Goal: Transaction & Acquisition: Purchase product/service

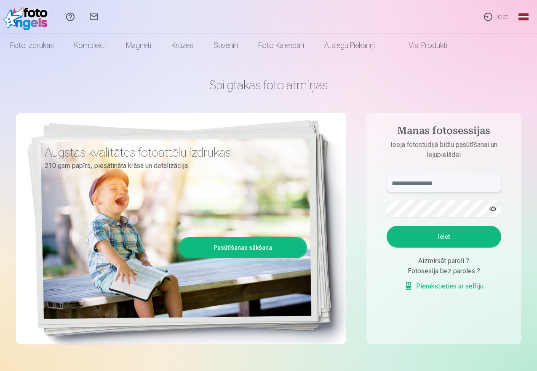
click at [411, 187] on input "text" at bounding box center [443, 183] width 114 height 17
type input "**********"
click at [444, 234] on button "Ieiet" at bounding box center [443, 237] width 114 height 22
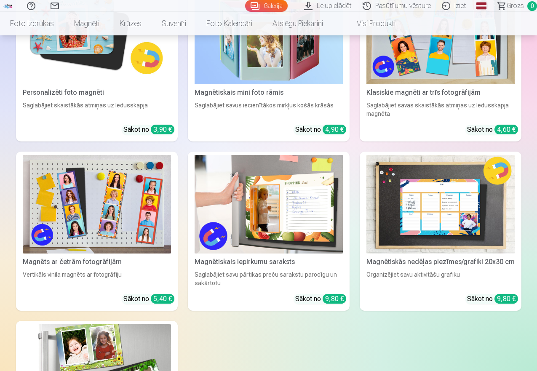
scroll to position [1473, 0]
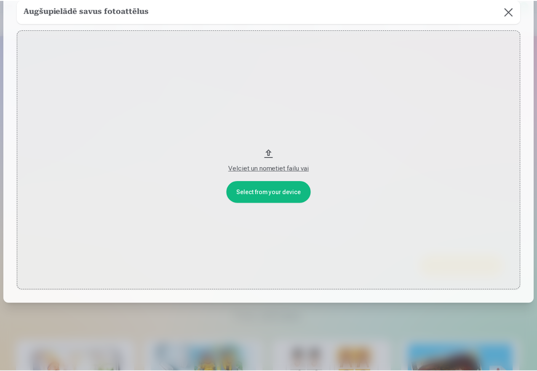
scroll to position [57, 0]
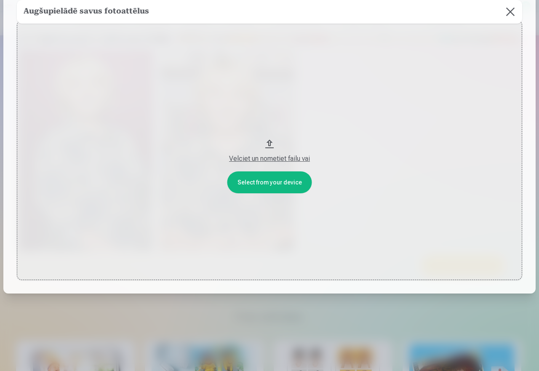
drag, startPoint x: 507, startPoint y: 9, endPoint x: 386, endPoint y: 315, distance: 328.9
click at [507, 10] on button at bounding box center [510, 12] width 24 height 24
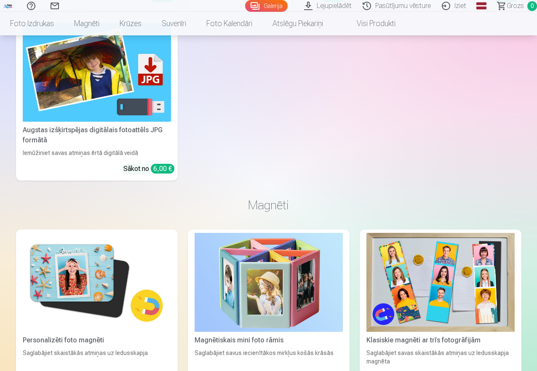
scroll to position [1015, 0]
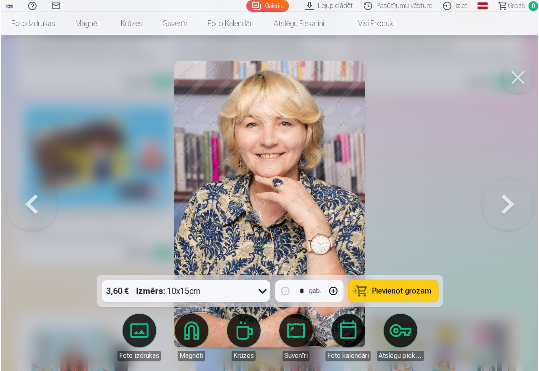
scroll to position [1018, 0]
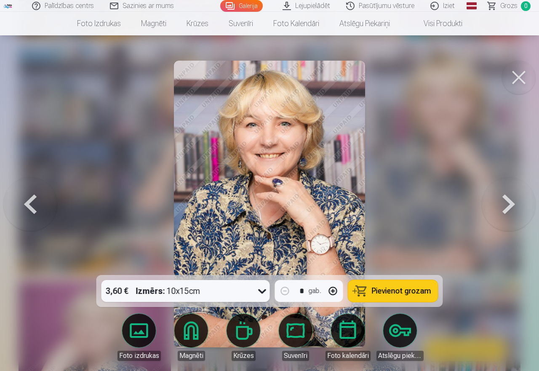
click at [391, 290] on span "Pievienot grozam" at bounding box center [401, 291] width 59 height 8
click at [35, 202] on button at bounding box center [30, 203] width 54 height 125
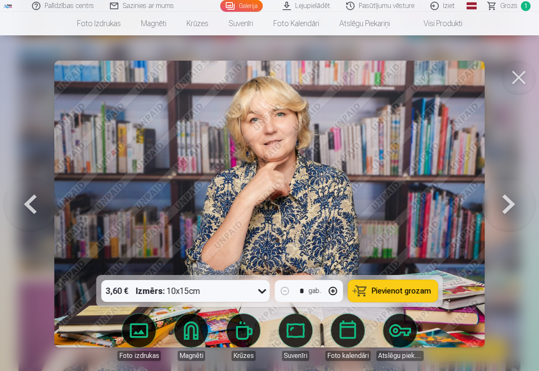
click at [418, 293] on span "Pievienot grozam" at bounding box center [401, 291] width 59 height 8
click at [24, 205] on button at bounding box center [30, 203] width 54 height 125
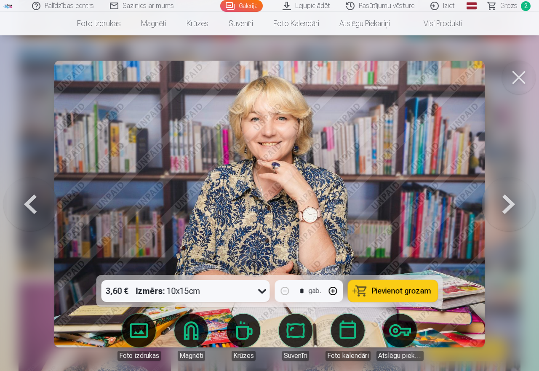
drag, startPoint x: 395, startPoint y: 285, endPoint x: 223, endPoint y: 292, distance: 172.3
click at [394, 285] on button "Pievienot grozam" at bounding box center [393, 291] width 90 height 22
click at [26, 205] on button at bounding box center [30, 203] width 54 height 125
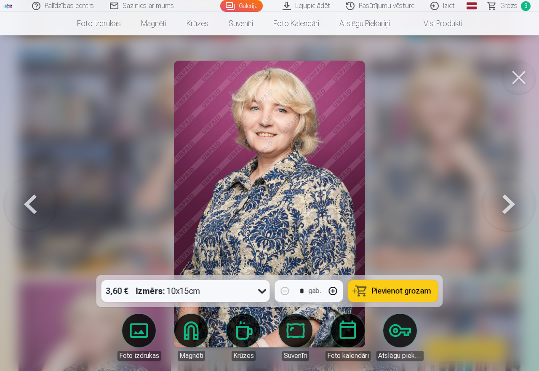
click at [26, 205] on button at bounding box center [30, 203] width 54 height 125
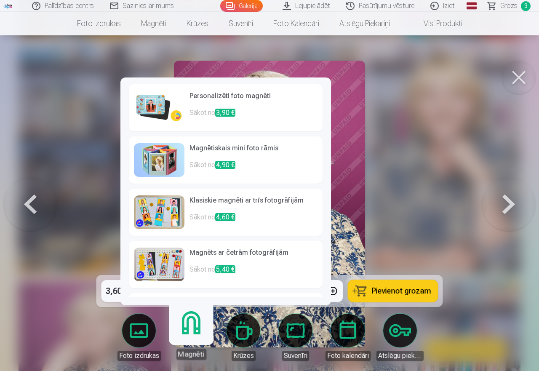
click at [196, 327] on link "Magnēti" at bounding box center [191, 334] width 52 height 52
click at [152, 107] on img at bounding box center [159, 108] width 51 height 34
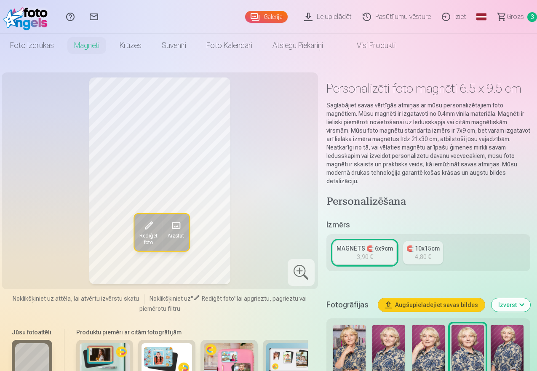
click at [367, 253] on div "3,90 €" at bounding box center [365, 257] width 16 height 8
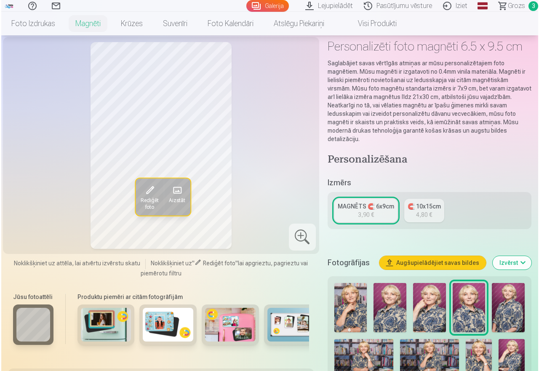
scroll to position [1018, 0]
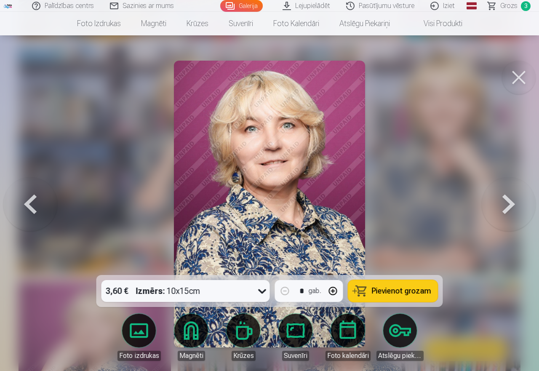
click at [31, 202] on button at bounding box center [30, 203] width 54 height 125
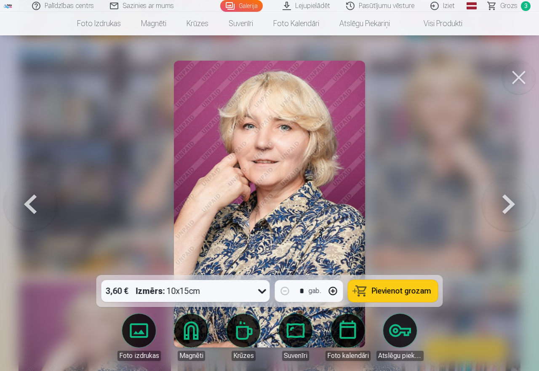
click at [31, 202] on button at bounding box center [30, 203] width 54 height 125
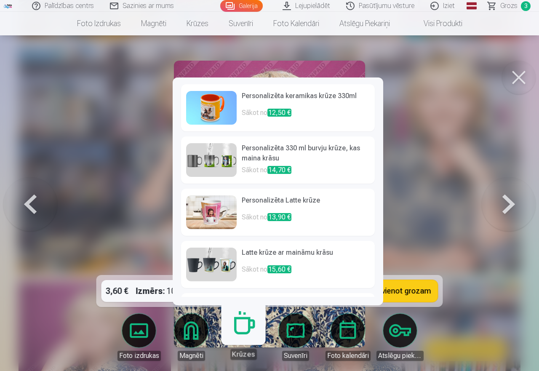
click at [240, 337] on link "Krūzes" at bounding box center [243, 334] width 52 height 52
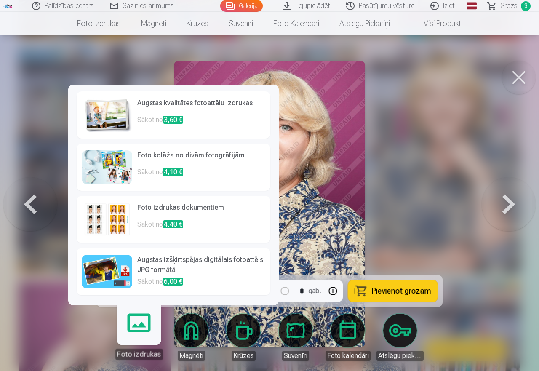
click at [108, 173] on img at bounding box center [107, 167] width 51 height 34
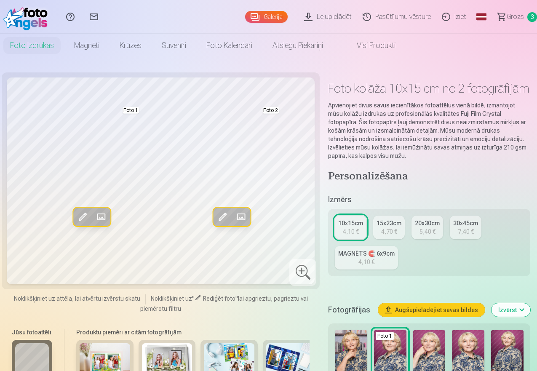
click at [349, 233] on div "4,10 €" at bounding box center [351, 231] width 16 height 8
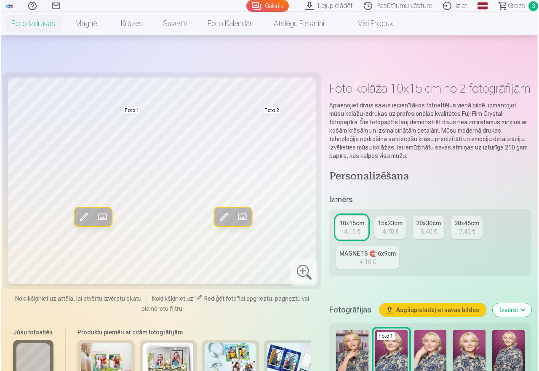
scroll to position [84, 0]
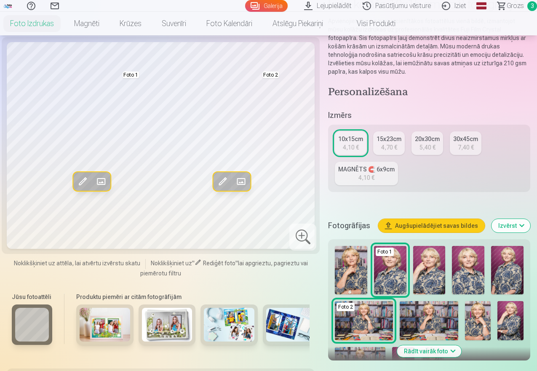
click at [370, 312] on img at bounding box center [364, 320] width 58 height 39
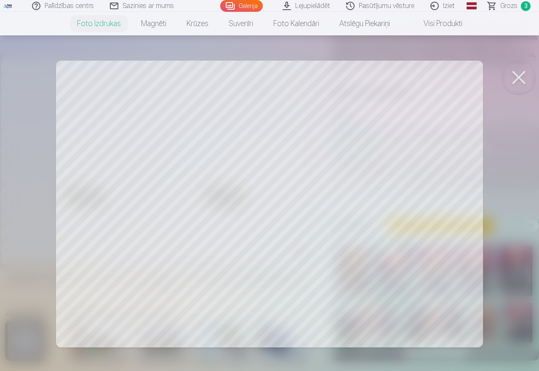
scroll to position [1018, 0]
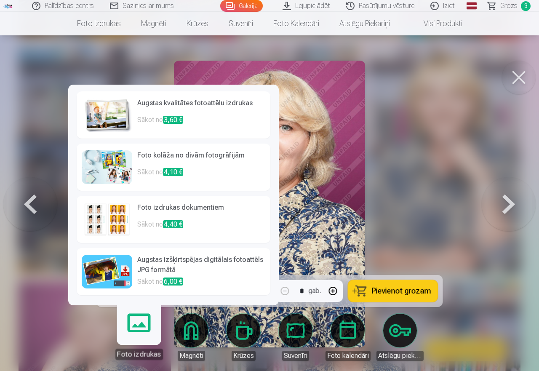
click at [137, 332] on link "Foto izdrukas" at bounding box center [139, 334] width 52 height 52
click at [109, 111] on img at bounding box center [107, 115] width 51 height 34
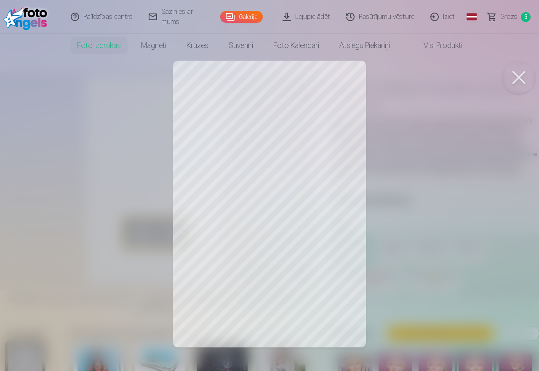
scroll to position [1018, 0]
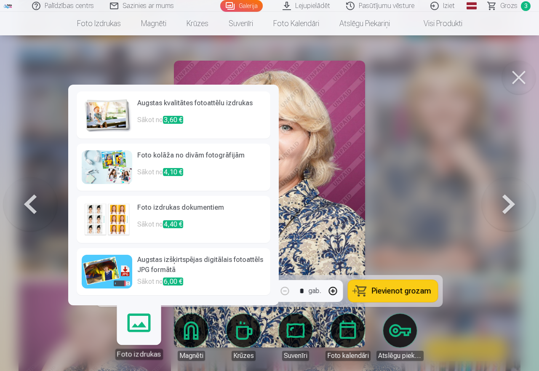
click at [120, 173] on img at bounding box center [107, 167] width 51 height 34
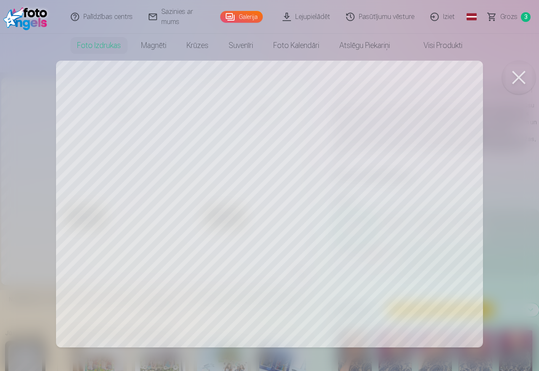
click at [368, 266] on div at bounding box center [269, 185] width 539 height 371
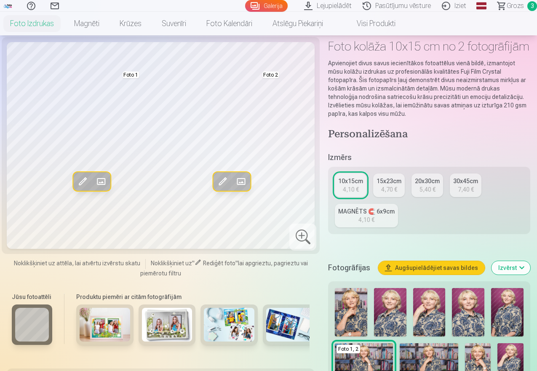
scroll to position [210, 0]
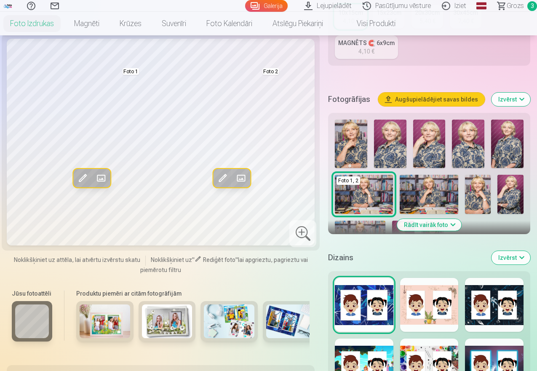
click at [436, 197] on img at bounding box center [428, 194] width 58 height 39
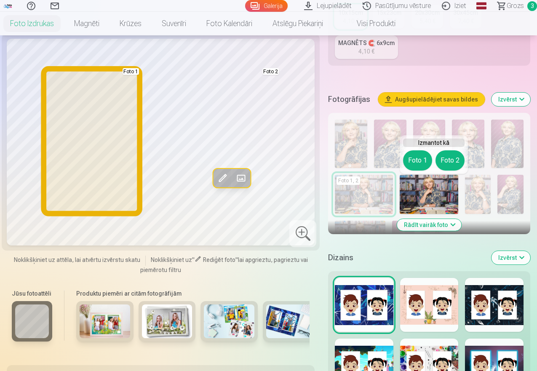
click at [416, 160] on button "Foto 1" at bounding box center [417, 160] width 29 height 20
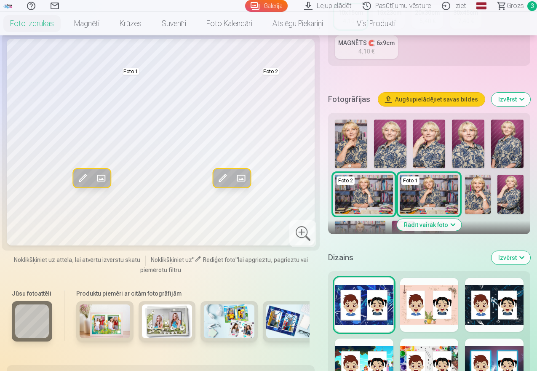
click at [391, 149] on img at bounding box center [390, 144] width 32 height 48
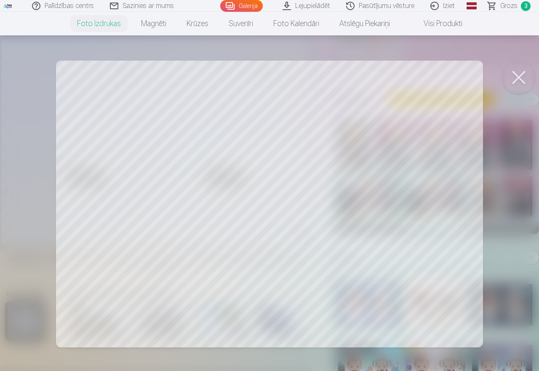
click at [184, 194] on div at bounding box center [269, 185] width 539 height 371
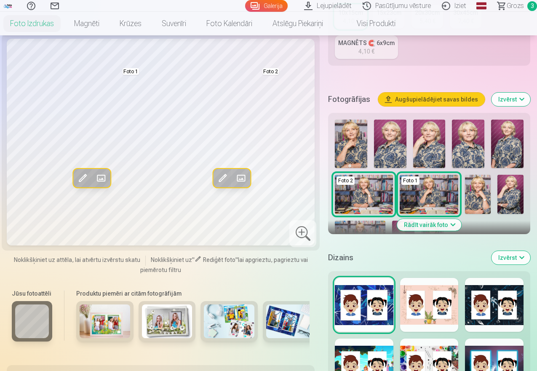
click at [473, 144] on img at bounding box center [468, 144] width 32 height 48
click at [455, 224] on button "Rādīt vairāk foto" at bounding box center [429, 225] width 64 height 12
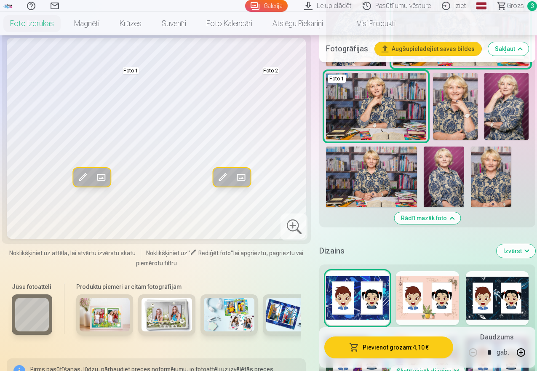
scroll to position [379, 0]
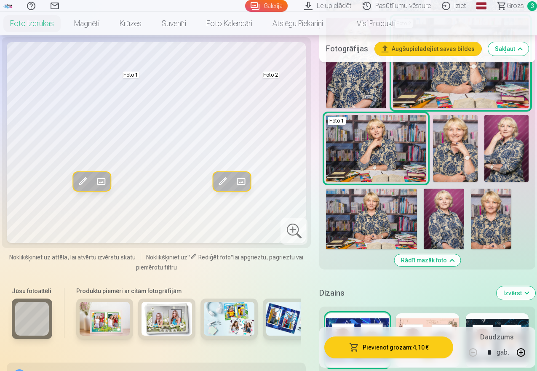
click at [459, 145] on img at bounding box center [455, 148] width 45 height 67
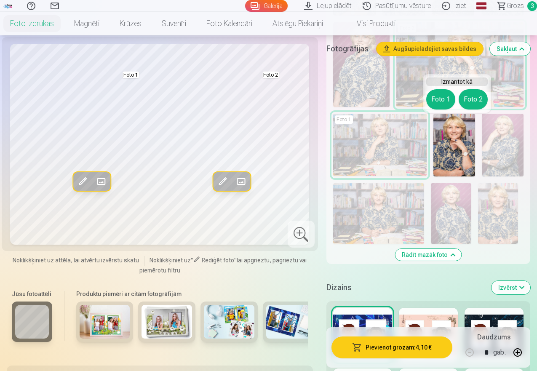
scroll to position [210, 0]
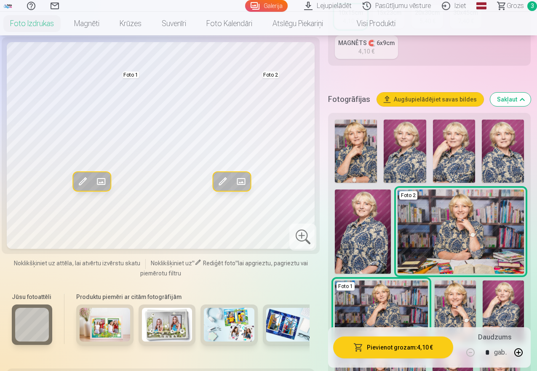
click at [457, 140] on img at bounding box center [454, 151] width 42 height 63
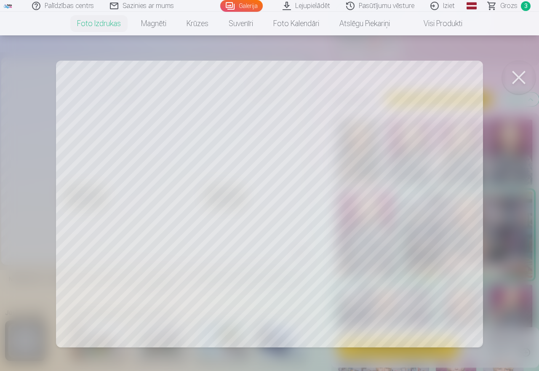
click at [184, 227] on div at bounding box center [269, 185] width 539 height 371
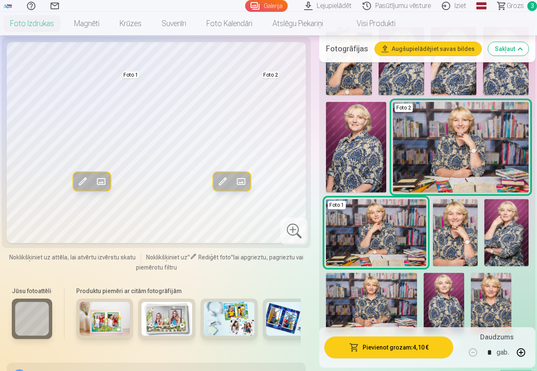
scroll to position [337, 0]
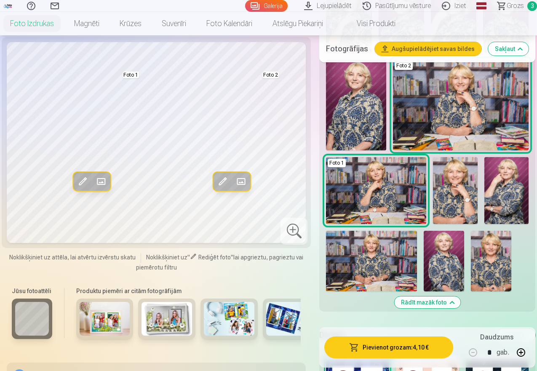
click at [152, 334] on img at bounding box center [166, 319] width 51 height 34
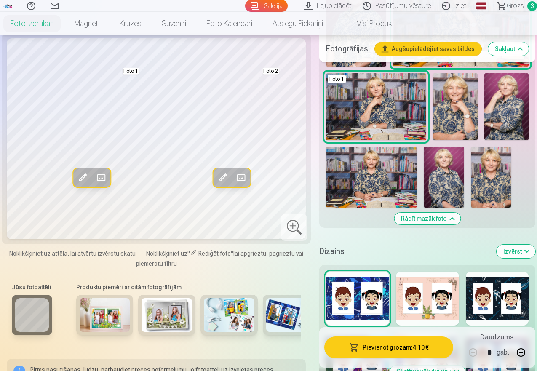
scroll to position [421, 0]
click at [234, 303] on img at bounding box center [229, 315] width 51 height 34
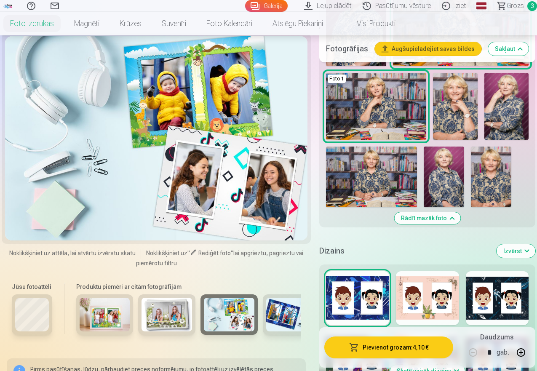
click at [438, 281] on div at bounding box center [427, 298] width 63 height 54
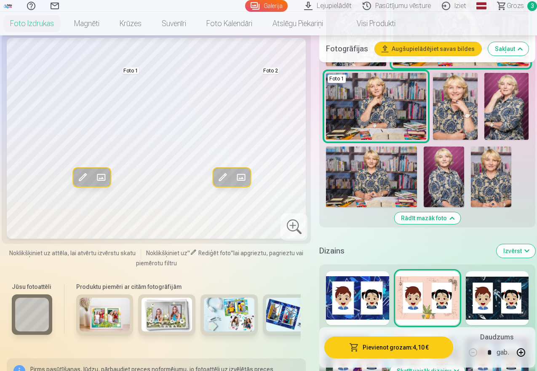
click at [496, 290] on div at bounding box center [497, 298] width 63 height 54
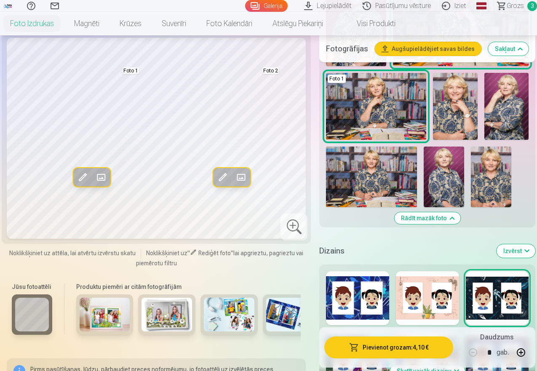
click at [432, 297] on div at bounding box center [427, 298] width 63 height 54
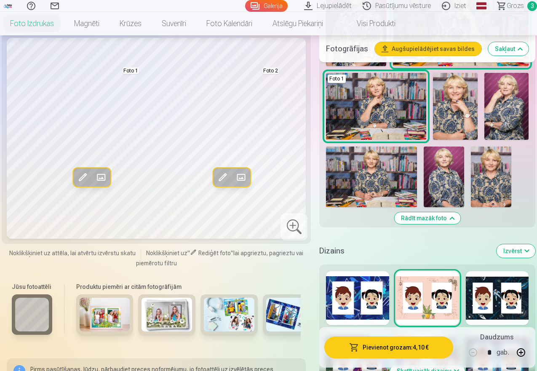
scroll to position [505, 0]
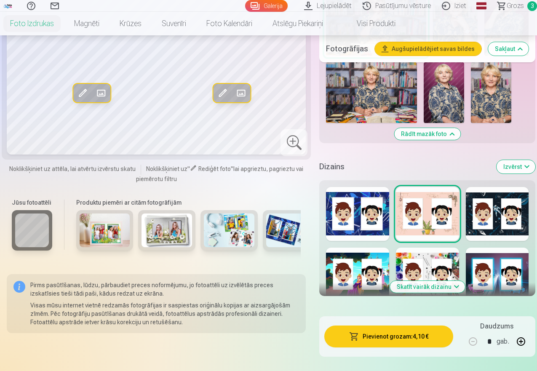
click at [368, 265] on div at bounding box center [357, 275] width 63 height 54
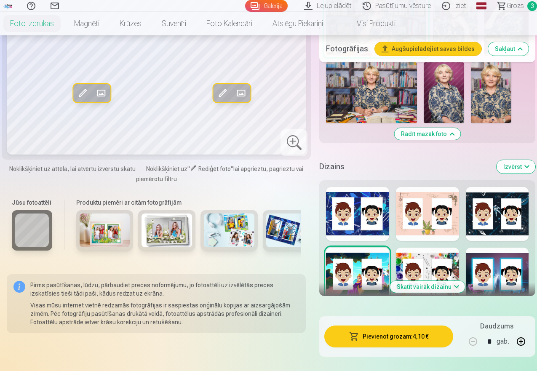
click at [446, 264] on div at bounding box center [427, 275] width 63 height 54
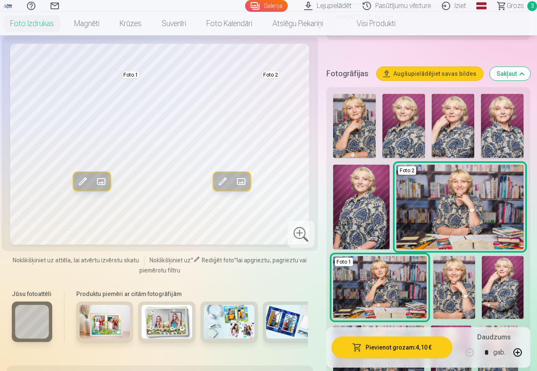
scroll to position [210, 0]
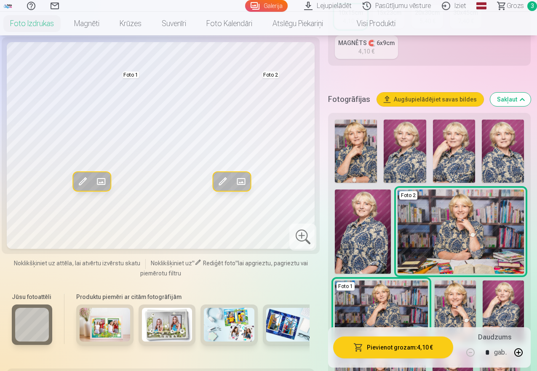
click at [419, 159] on img at bounding box center [404, 151] width 42 height 63
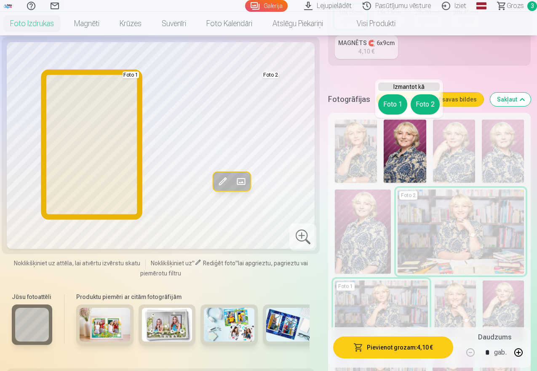
click at [395, 102] on button "Foto 1" at bounding box center [392, 104] width 29 height 20
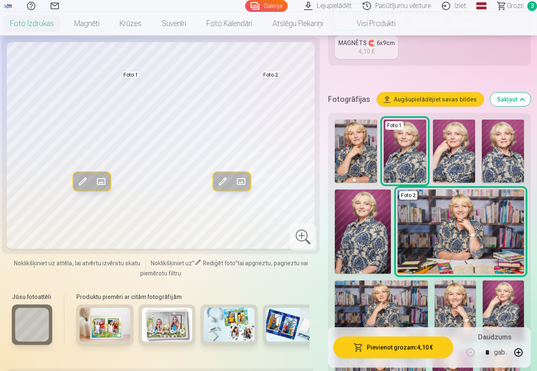
click at [503, 154] on img at bounding box center [503, 151] width 42 height 63
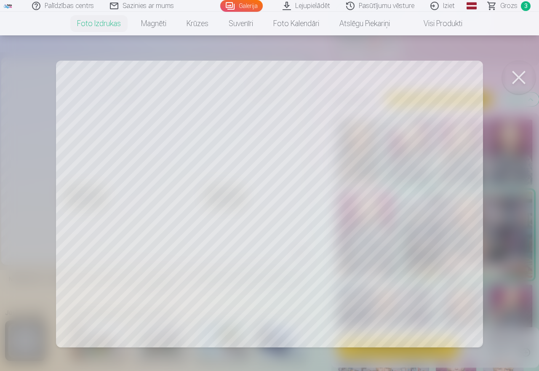
click at [201, 173] on div at bounding box center [269, 185] width 539 height 371
click at [348, 144] on div at bounding box center [269, 185] width 539 height 371
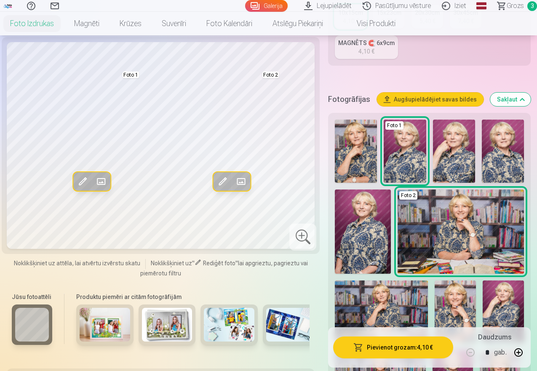
click at [469, 304] on img at bounding box center [454, 311] width 41 height 62
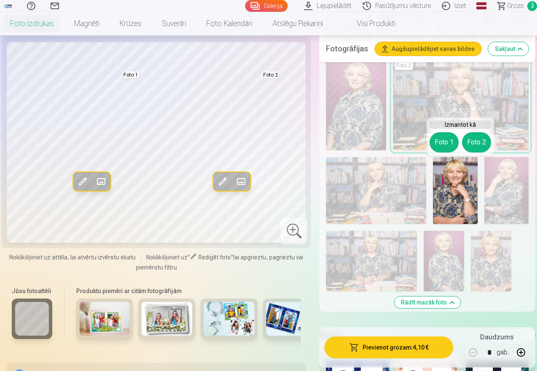
scroll to position [379, 0]
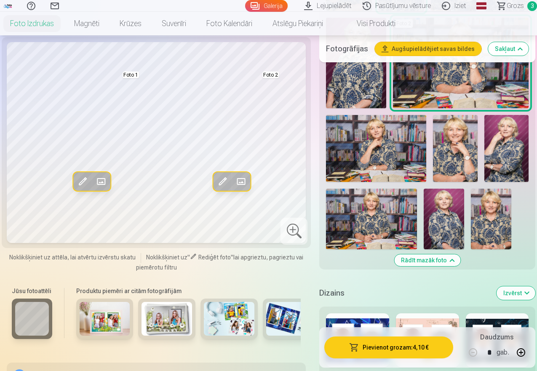
drag, startPoint x: 301, startPoint y: 5, endPoint x: 303, endPoint y: 16, distance: 10.4
click at [301, 5] on link "Lejupielādēt" at bounding box center [329, 6] width 59 height 12
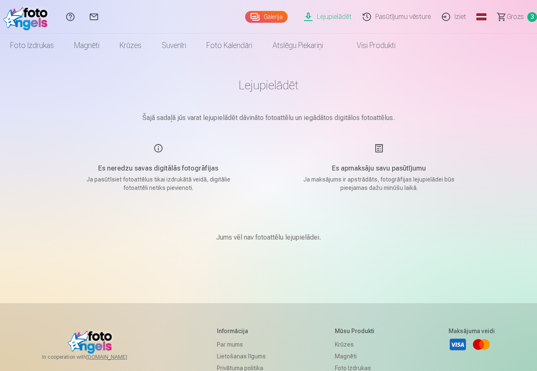
click at [506, 18] on span "Grozs" at bounding box center [514, 17] width 17 height 10
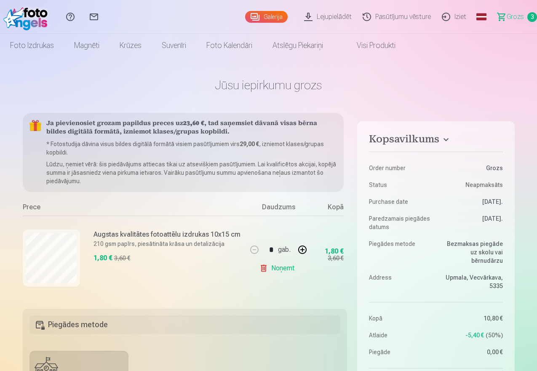
click at [250, 17] on link "Galerija" at bounding box center [266, 17] width 43 height 12
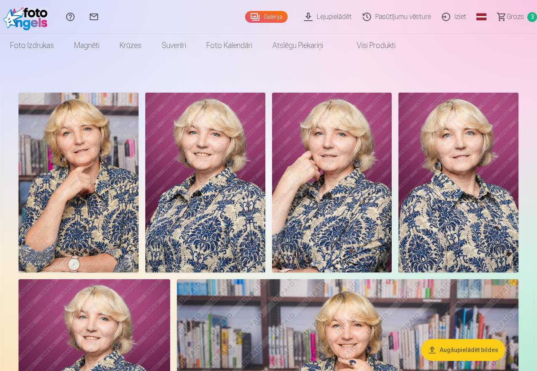
click at [265, 231] on img at bounding box center [205, 183] width 120 height 180
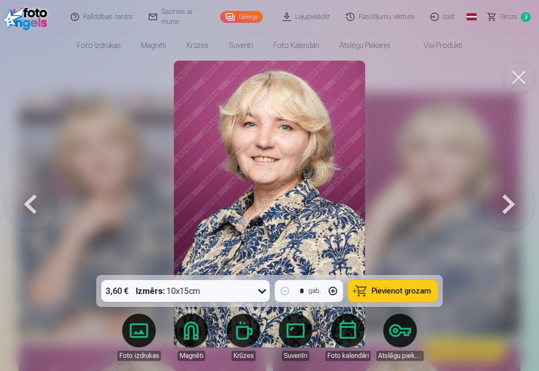
click at [398, 292] on span "Pievienot grozam" at bounding box center [401, 291] width 59 height 8
click at [248, 13] on link "Galerija" at bounding box center [241, 17] width 43 height 12
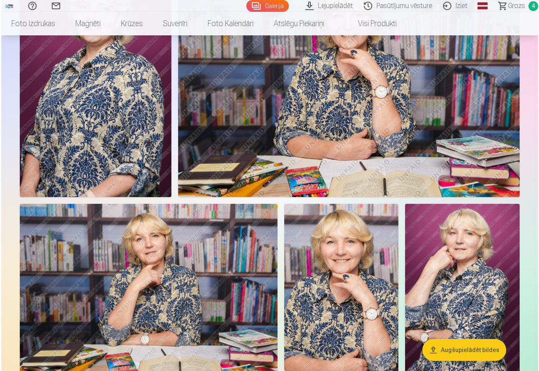
scroll to position [337, 0]
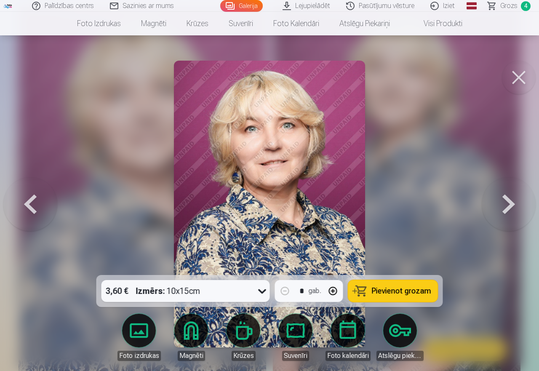
click at [406, 290] on span "Pievienot grozam" at bounding box center [401, 291] width 59 height 8
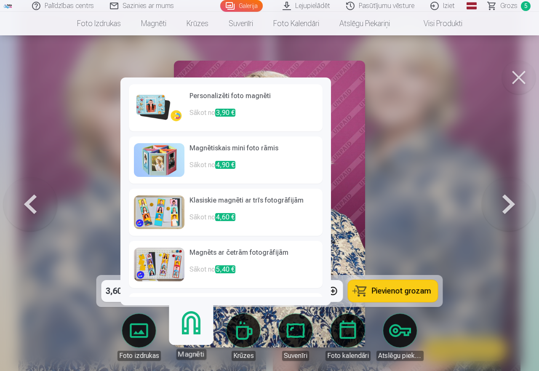
click at [230, 112] on span "3,90 €" at bounding box center [225, 113] width 20 height 8
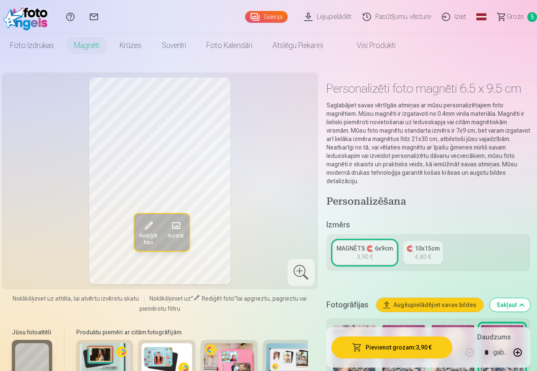
click at [367, 253] on div "3,90 €" at bounding box center [365, 257] width 16 height 8
click at [402, 340] on button "Pievienot grozam : 3,90 €" at bounding box center [391, 347] width 121 height 22
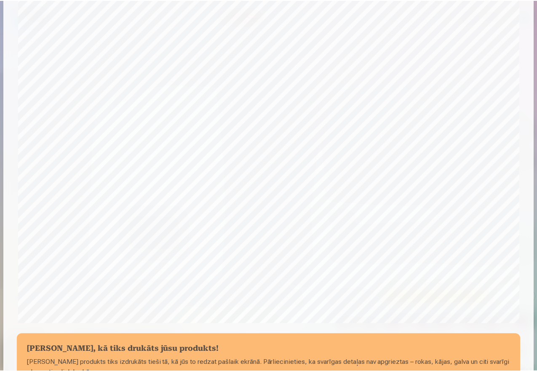
scroll to position [210, 0]
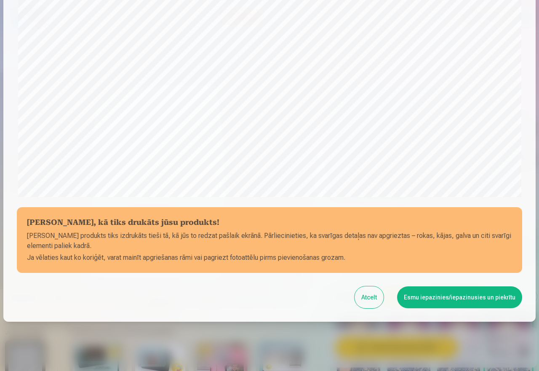
click at [455, 296] on button "Esmu iepazinies/iepazinusies un piekrītu" at bounding box center [459, 297] width 125 height 22
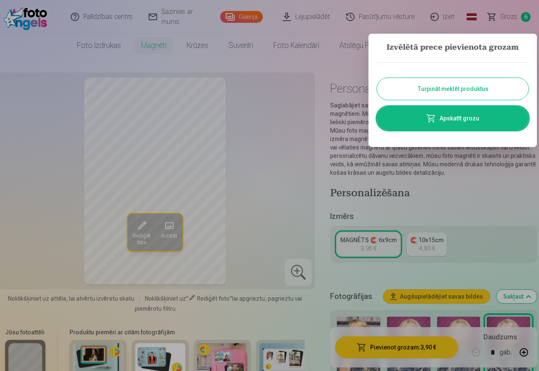
click at [481, 94] on button "Turpināt meklēt produktus" at bounding box center [453, 89] width 152 height 22
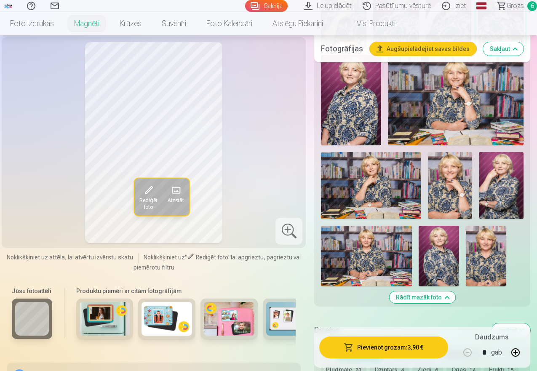
scroll to position [253, 0]
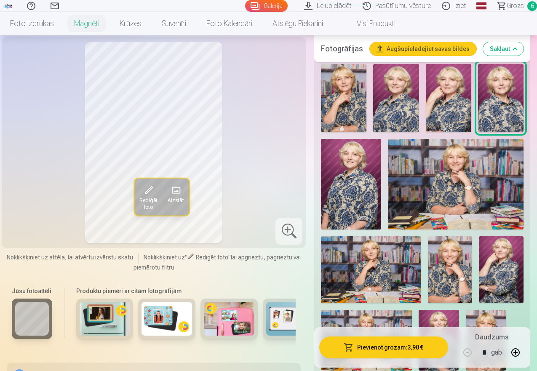
click at [506, 5] on span "Grozs" at bounding box center [514, 6] width 17 height 10
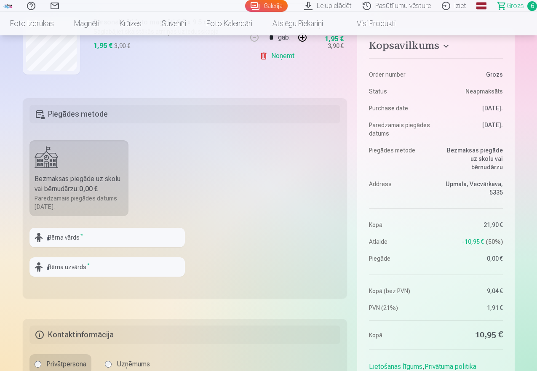
scroll to position [295, 0]
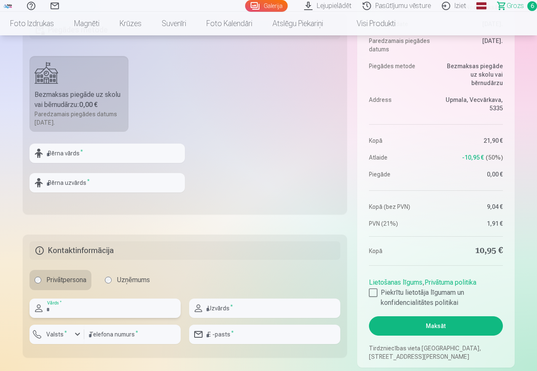
click at [83, 311] on input "text" at bounding box center [104, 307] width 151 height 19
click at [49, 310] on input "*******" at bounding box center [104, 307] width 151 height 19
type input "*******"
click at [220, 304] on input "text" at bounding box center [264, 307] width 151 height 19
type input "*****"
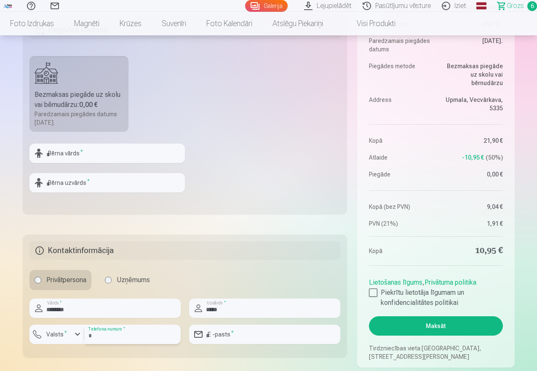
click at [98, 333] on input "number" at bounding box center [132, 334] width 96 height 19
type input "********"
click at [223, 338] on input "email" at bounding box center [264, 334] width 151 height 19
type input "**********"
click at [372, 289] on div at bounding box center [373, 292] width 8 height 8
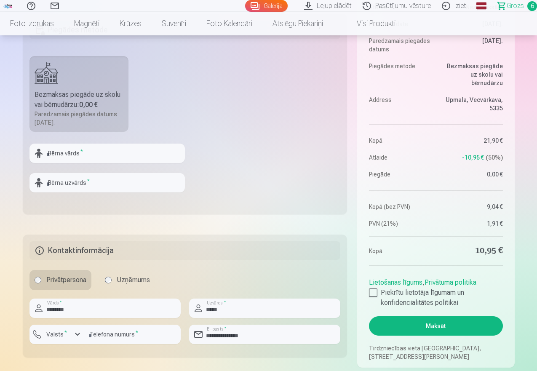
scroll to position [379, 0]
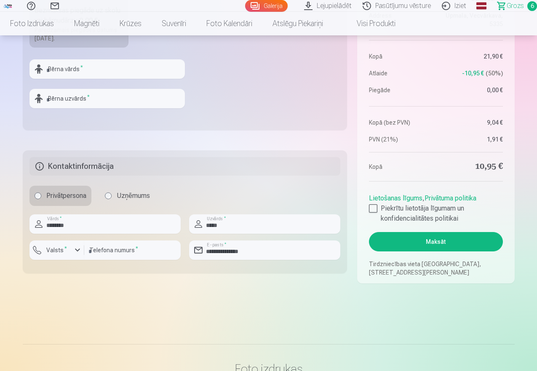
click at [443, 244] on button "Maksāt" at bounding box center [435, 241] width 133 height 19
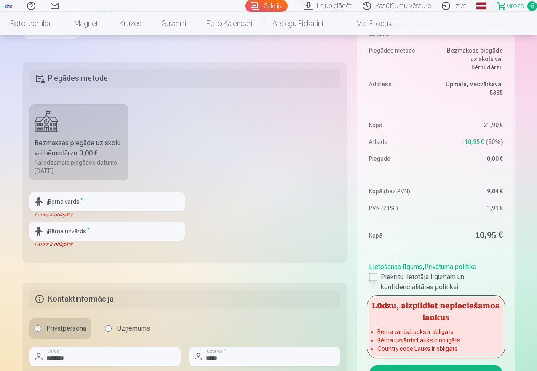
scroll to position [253, 0]
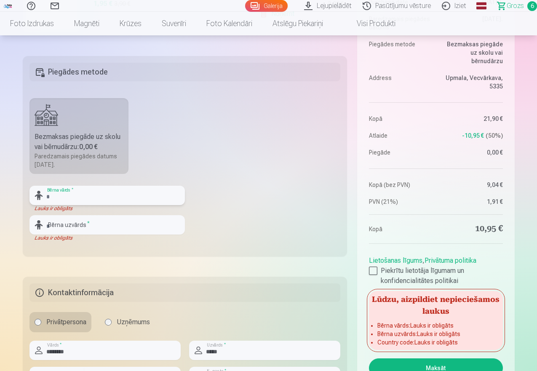
click at [82, 186] on input "text" at bounding box center [106, 195] width 155 height 19
click at [83, 219] on input "text" at bounding box center [106, 224] width 155 height 19
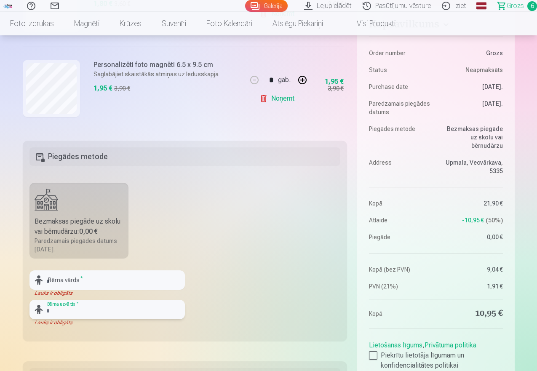
scroll to position [0, 0]
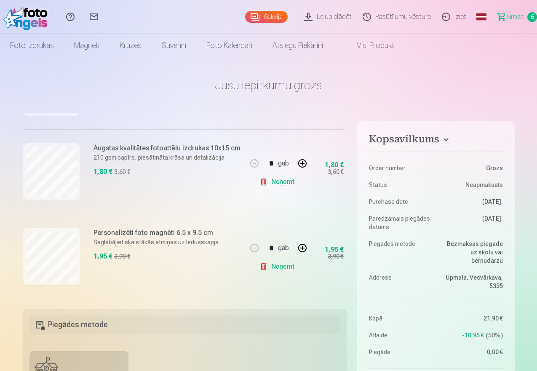
click at [106, 18] on link "Sazinies ar mums" at bounding box center [94, 17] width 24 height 34
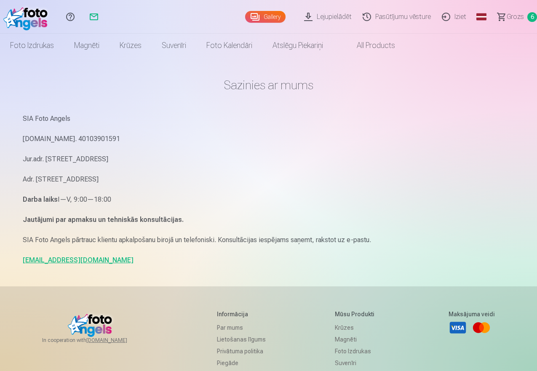
click at [82, 14] on link "Palīdzības centrs" at bounding box center [71, 17] width 24 height 34
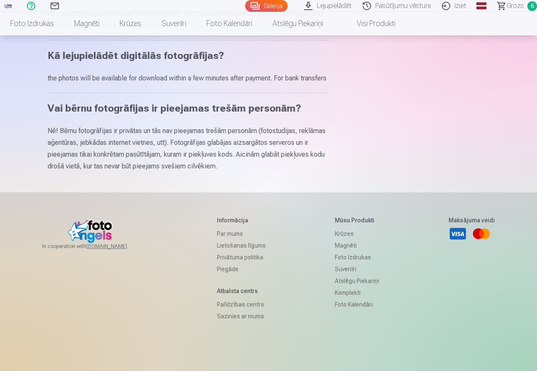
scroll to position [526, 0]
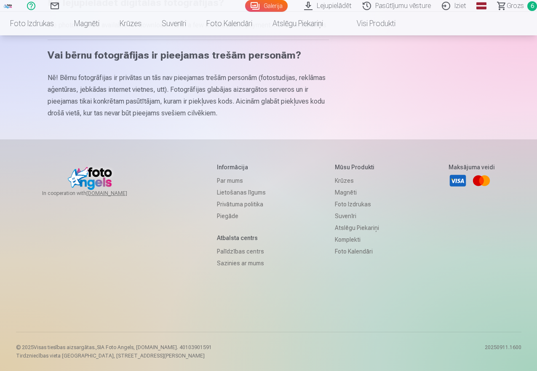
click at [229, 181] on link "Par mums" at bounding box center [241, 181] width 49 height 12
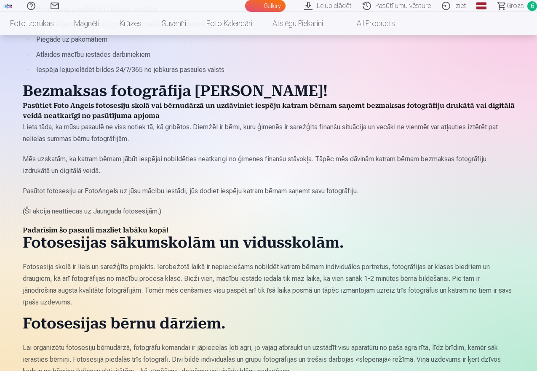
scroll to position [547, 0]
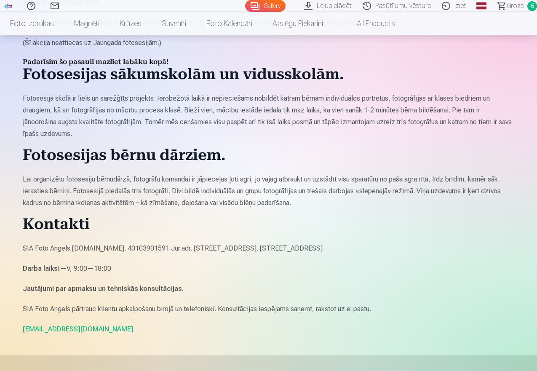
click at [53, 328] on link "[EMAIL_ADDRESS][DOMAIN_NAME]" at bounding box center [78, 329] width 111 height 8
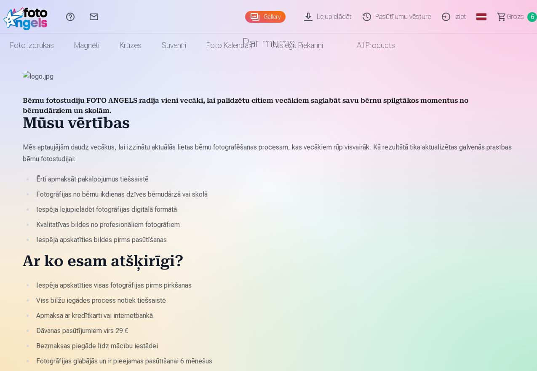
scroll to position [0, 0]
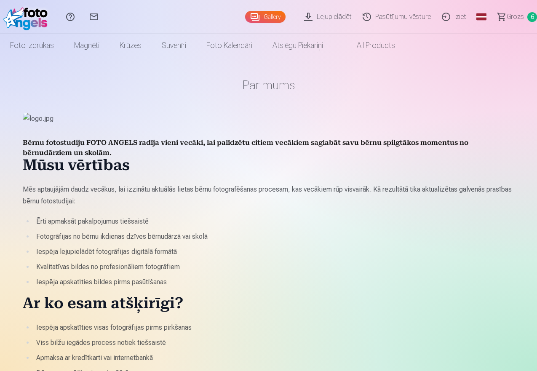
click at [506, 17] on span "Grozs" at bounding box center [514, 17] width 17 height 10
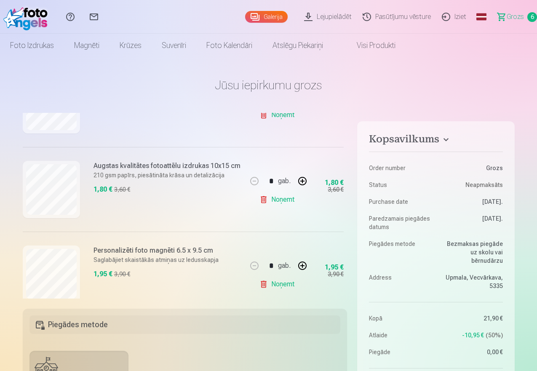
scroll to position [421, 0]
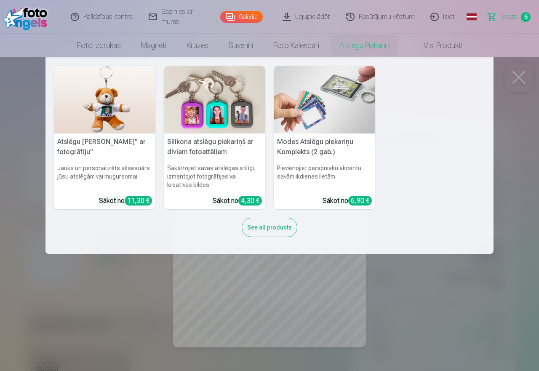
click at [210, 159] on link "Silikona atslēgu piekariņš ar diviem fotoattēliem Sakārtojiet savas atslēgas st…" at bounding box center [214, 138] width 101 height 144
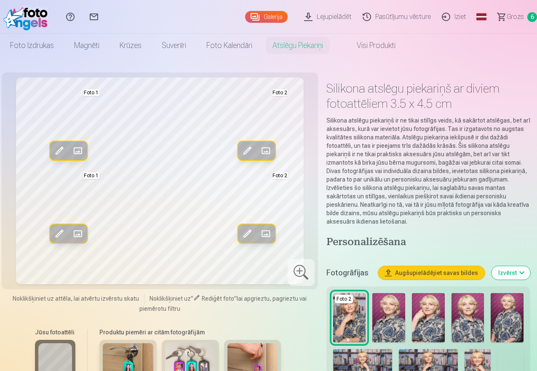
click at [247, 17] on link "Galerija" at bounding box center [266, 17] width 43 height 12
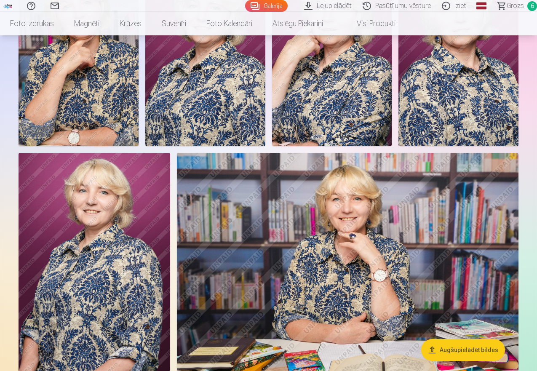
scroll to position [253, 0]
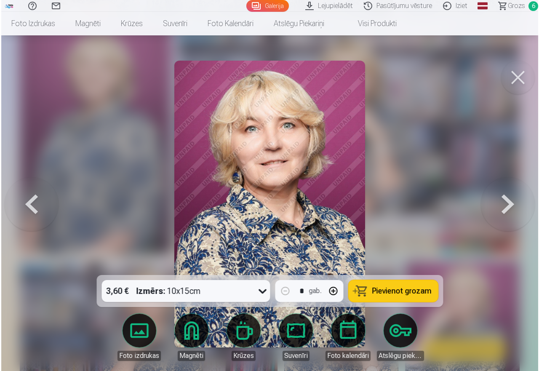
scroll to position [379, 0]
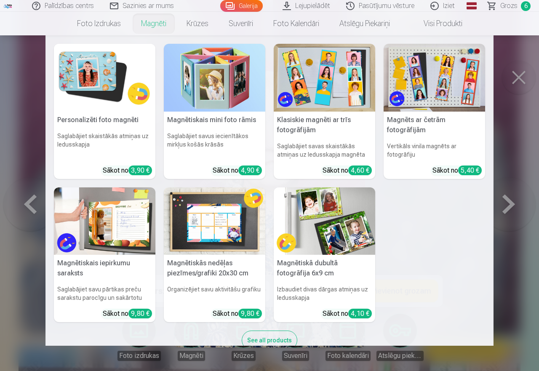
click at [144, 24] on link "Magnēti" at bounding box center [153, 24] width 45 height 24
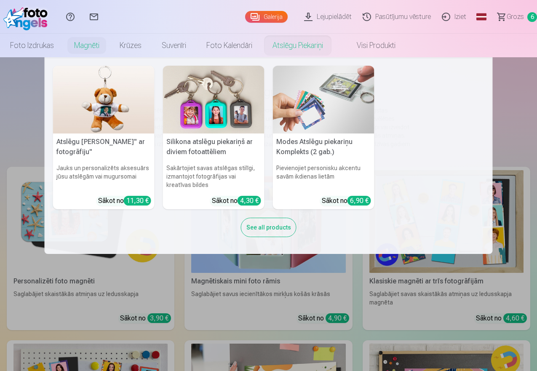
click at [333, 44] on link "Atslēgu piekariņi" at bounding box center [297, 46] width 71 height 24
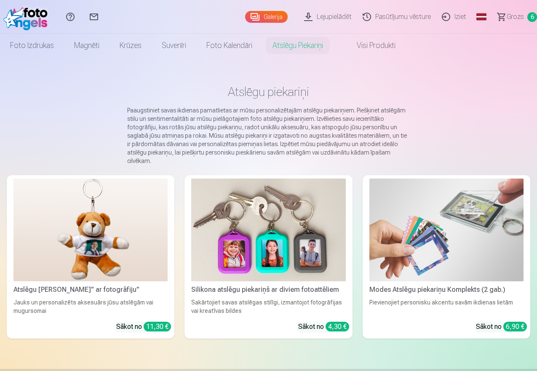
click at [202, 237] on img at bounding box center [268, 229] width 154 height 103
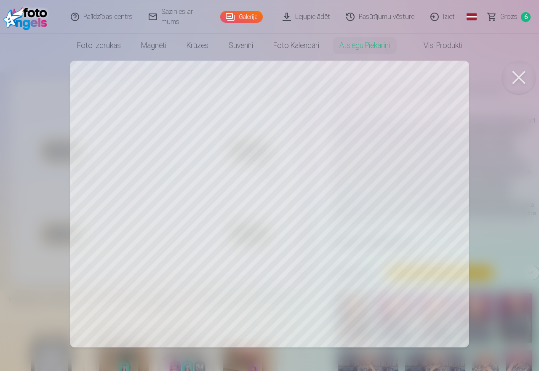
click at [248, 16] on link "Galerija" at bounding box center [241, 17] width 43 height 12
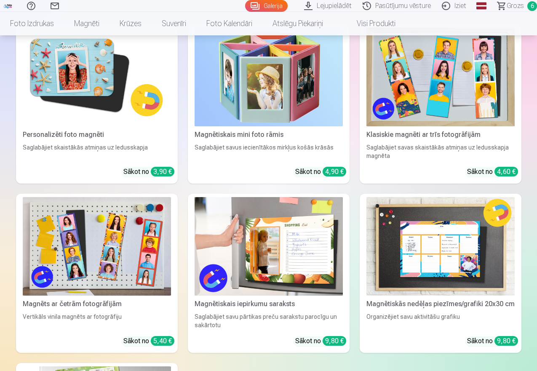
scroll to position [1431, 0]
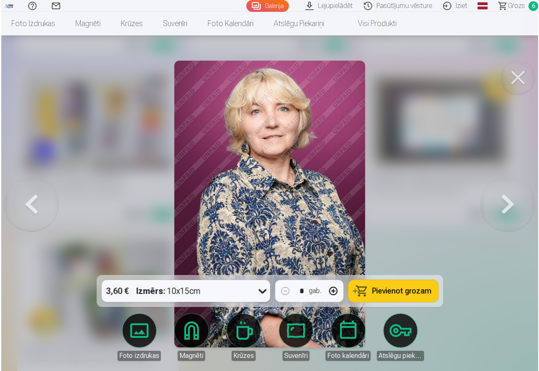
scroll to position [1436, 0]
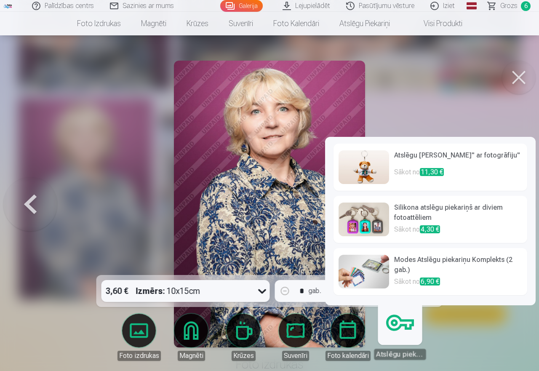
click at [369, 220] on img at bounding box center [363, 219] width 51 height 34
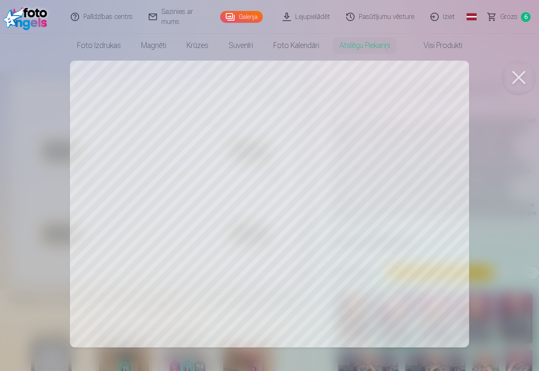
click at [508, 14] on span "Grozs" at bounding box center [508, 17] width 17 height 10
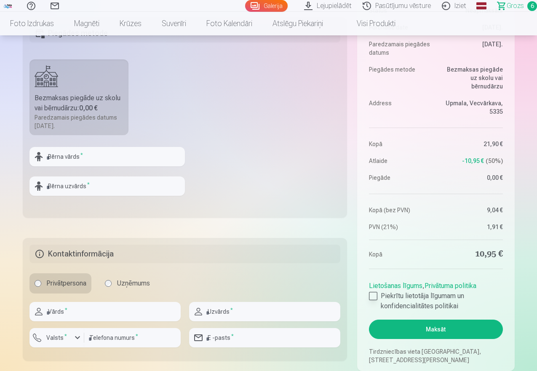
scroll to position [295, 0]
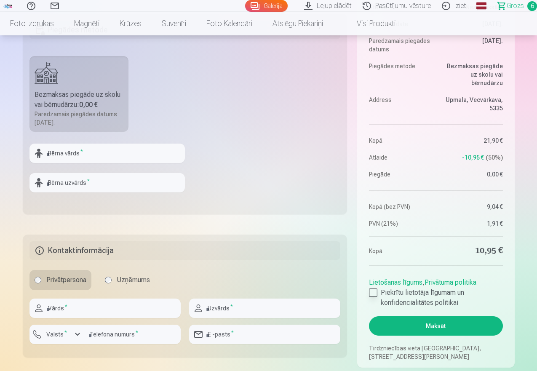
click at [375, 291] on div at bounding box center [373, 292] width 8 height 8
click at [62, 157] on input "text" at bounding box center [106, 153] width 155 height 19
type input "***"
click at [65, 181] on input "text" at bounding box center [106, 182] width 155 height 19
type input "***"
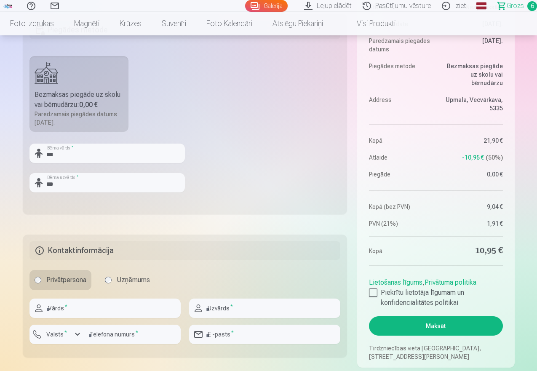
click at [438, 328] on button "Maksāt" at bounding box center [435, 325] width 133 height 19
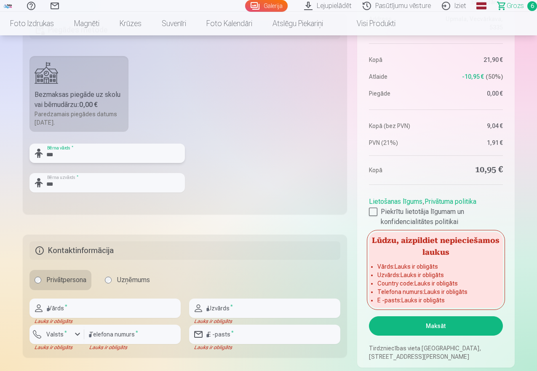
drag, startPoint x: 65, startPoint y: 154, endPoint x: 45, endPoint y: 153, distance: 20.2
click at [45, 153] on input "***" at bounding box center [106, 153] width 155 height 19
type input "*******"
click at [43, 186] on div "*** Bērna uzvārds *" at bounding box center [106, 182] width 155 height 19
drag, startPoint x: 57, startPoint y: 184, endPoint x: 37, endPoint y: 186, distance: 20.3
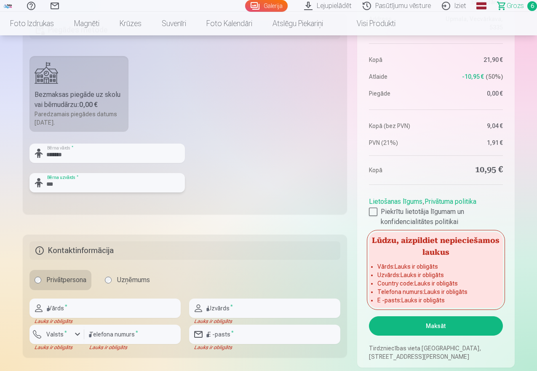
click at [37, 186] on div "*** Bērna uzvārds *" at bounding box center [106, 182] width 155 height 19
type input "*****"
click at [442, 325] on button "Maksāt" at bounding box center [435, 325] width 133 height 19
click at [55, 309] on input "text" at bounding box center [104, 307] width 151 height 19
type input "*******"
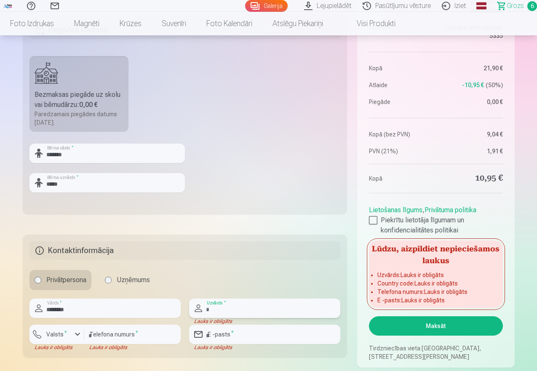
click at [242, 309] on input "text" at bounding box center [264, 307] width 151 height 19
type input "*****"
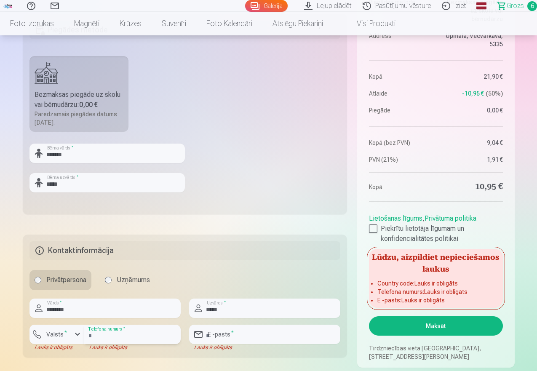
click at [120, 333] on input "number" at bounding box center [132, 334] width 96 height 19
type input "********"
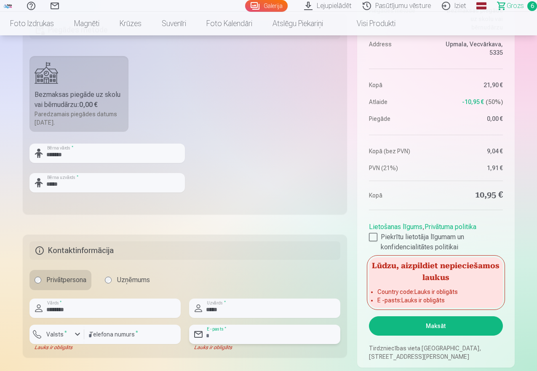
click at [228, 338] on input "email" at bounding box center [264, 334] width 151 height 19
type input "**********"
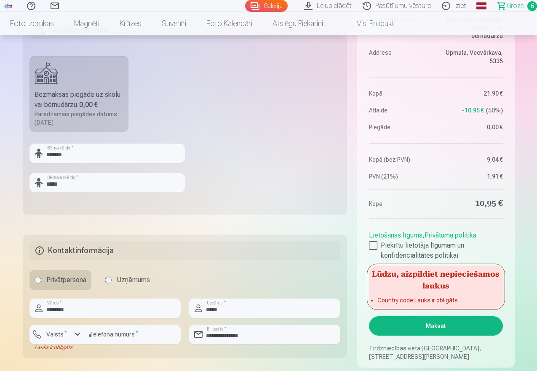
click at [433, 324] on button "Maksāt" at bounding box center [435, 325] width 133 height 19
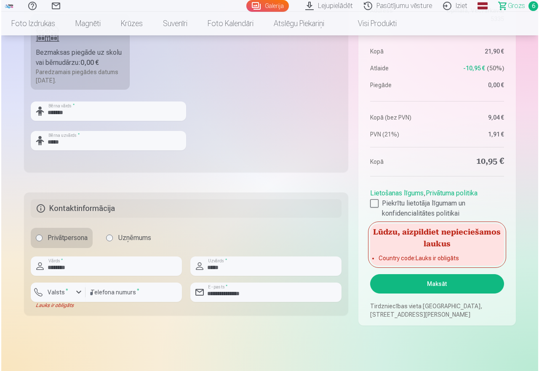
scroll to position [379, 0]
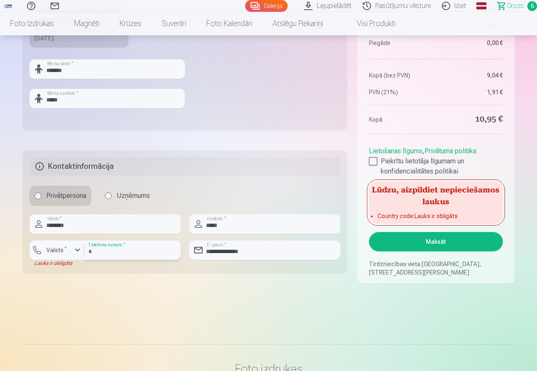
click at [86, 252] on input "********" at bounding box center [132, 249] width 96 height 19
type input "**********"
click at [435, 238] on button "Maksāt" at bounding box center [435, 241] width 133 height 19
click at [438, 240] on button "Maksāt" at bounding box center [435, 241] width 133 height 19
click at [433, 241] on button "Maksāt" at bounding box center [435, 241] width 133 height 19
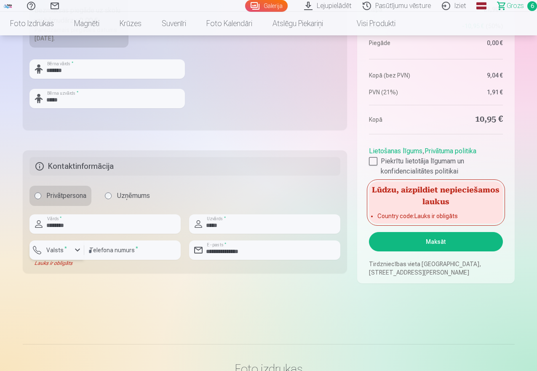
click at [77, 252] on div "button" at bounding box center [77, 250] width 10 height 10
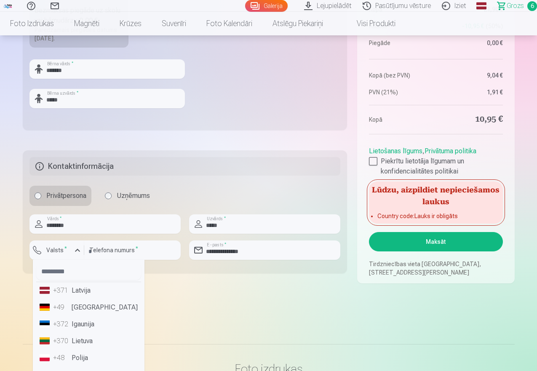
drag, startPoint x: 84, startPoint y: 293, endPoint x: 128, endPoint y: 292, distance: 44.2
click at [84, 292] on li "+371 Latvija" at bounding box center [88, 290] width 105 height 17
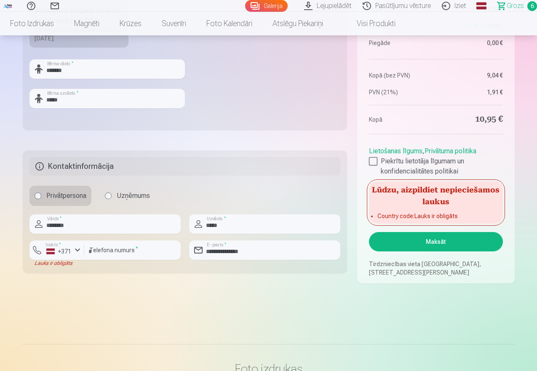
click at [439, 240] on button "Maksāt" at bounding box center [435, 241] width 133 height 19
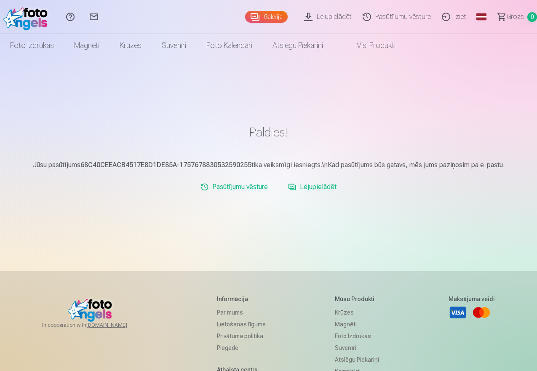
click at [324, 186] on link "Lejupielādēt" at bounding box center [312, 186] width 55 height 17
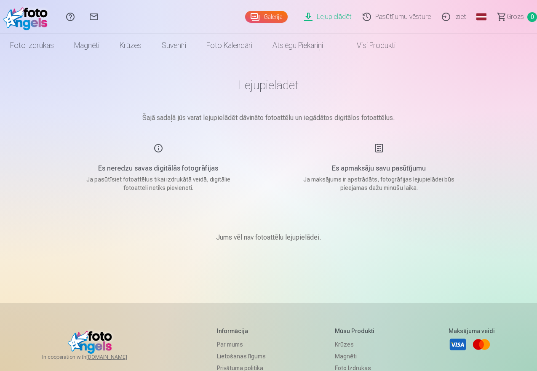
click at [246, 16] on link "Galerija" at bounding box center [266, 17] width 43 height 12
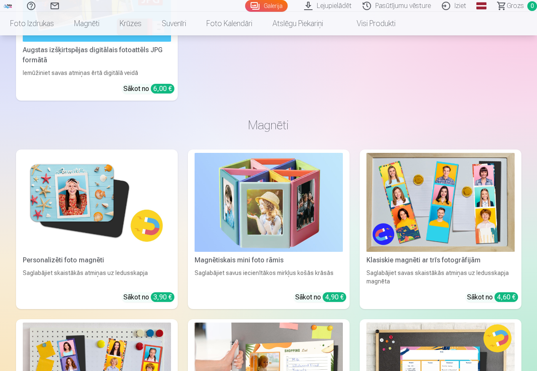
scroll to position [1221, 0]
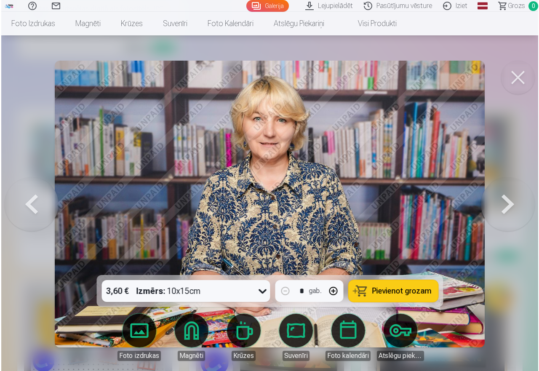
scroll to position [1225, 0]
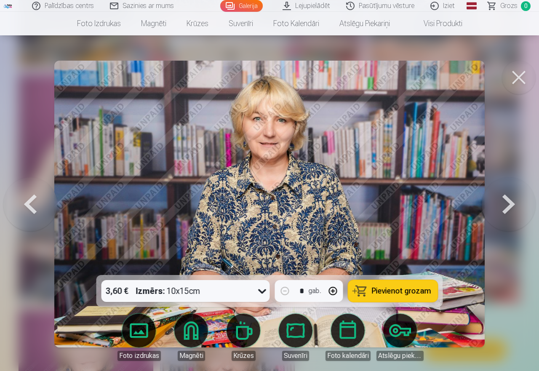
click at [306, 4] on link "Lejupielādēt" at bounding box center [307, 6] width 64 height 12
